Goal: Task Accomplishment & Management: Manage account settings

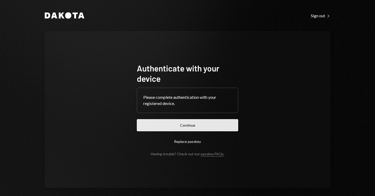
click at [192, 125] on button "Continue" at bounding box center [187, 125] width 101 height 12
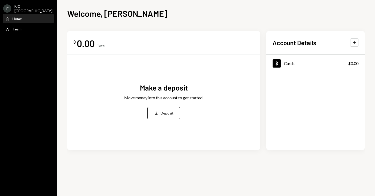
click at [44, 8] on div "F FJC Bahamas Caret Down" at bounding box center [28, 8] width 57 height 9
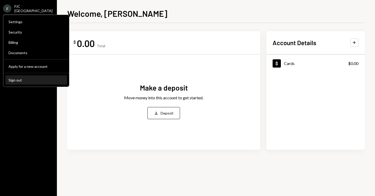
click at [19, 80] on div "Sign out" at bounding box center [36, 80] width 55 height 4
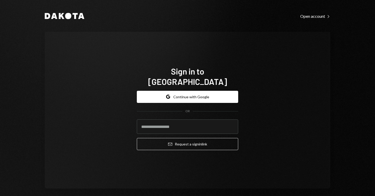
type input "**********"
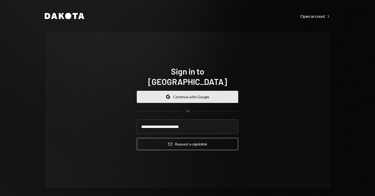
click at [181, 94] on button "Google Continue with Google" at bounding box center [187, 97] width 101 height 12
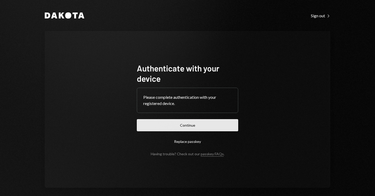
click at [180, 126] on button "Continue" at bounding box center [187, 125] width 101 height 12
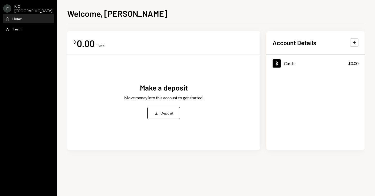
click at [56, 5] on icon "Caret Down" at bounding box center [59, 8] width 6 height 6
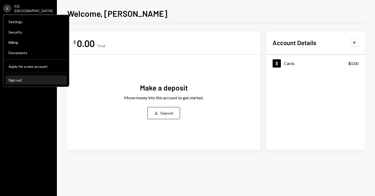
click at [38, 83] on button "Sign out" at bounding box center [35, 80] width 61 height 9
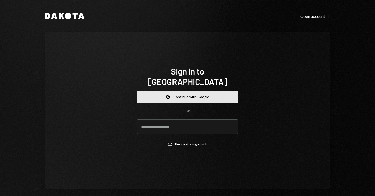
click at [220, 92] on button "Google Continue with Google" at bounding box center [187, 97] width 101 height 12
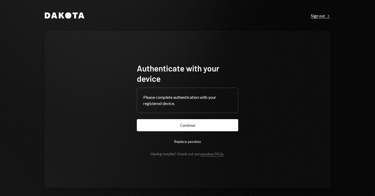
click at [322, 18] on div "Sign out Right Caret" at bounding box center [320, 15] width 19 height 5
click at [322, 17] on div "Sign out Right Caret" at bounding box center [320, 15] width 19 height 5
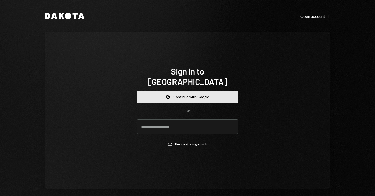
click at [188, 92] on button "Google Continue with Google" at bounding box center [187, 97] width 101 height 12
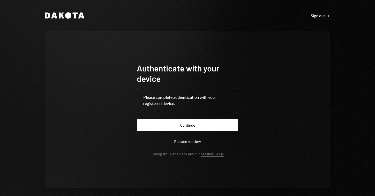
click at [195, 101] on div "Please complete authentication with your registered device." at bounding box center [187, 100] width 88 height 12
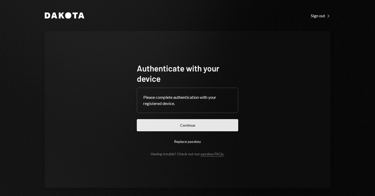
click at [178, 127] on button "Continue" at bounding box center [187, 125] width 101 height 12
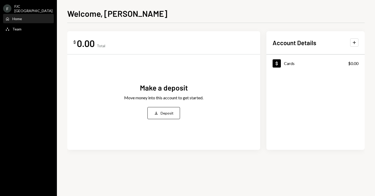
click at [47, 8] on div "F FJC Bahamas Caret Down" at bounding box center [28, 8] width 57 height 9
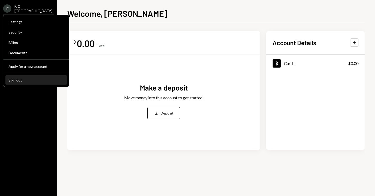
click at [26, 78] on div "Sign out" at bounding box center [36, 80] width 55 height 4
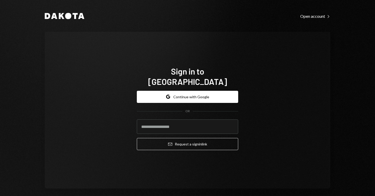
click at [164, 87] on div "Google Continue with Google OR Email Request a sign in link" at bounding box center [187, 121] width 101 height 68
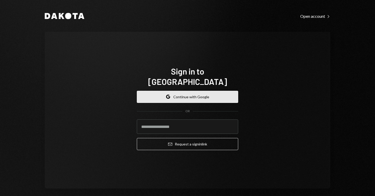
click at [166, 95] on icon "Google" at bounding box center [168, 97] width 4 height 4
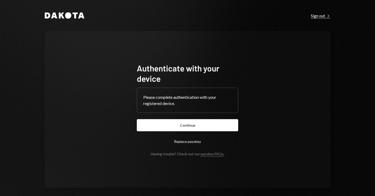
click at [324, 16] on div "Sign out Right Caret" at bounding box center [320, 15] width 19 height 5
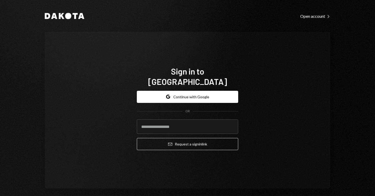
type input "**********"
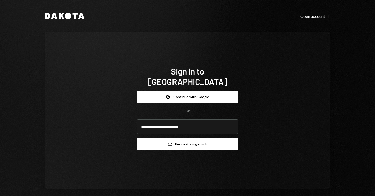
click at [204, 143] on button "Email Request a sign in link" at bounding box center [187, 144] width 101 height 12
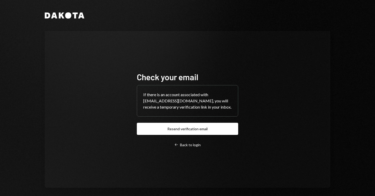
drag, startPoint x: 208, startPoint y: 132, endPoint x: 229, endPoint y: 167, distance: 41.3
click at [229, 167] on div "Check your email If there is an account associated with dakotaoffice@fjc-cis.co…" at bounding box center [187, 109] width 114 height 117
